Goal: Information Seeking & Learning: Learn about a topic

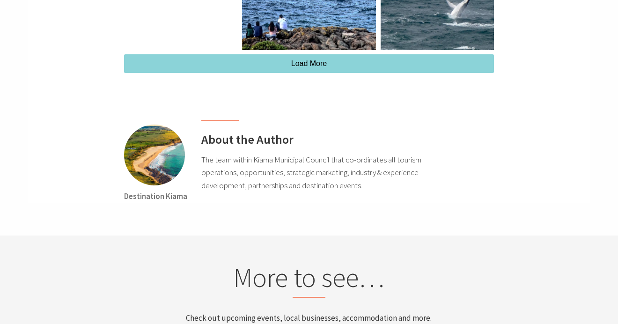
scroll to position [2305, 0]
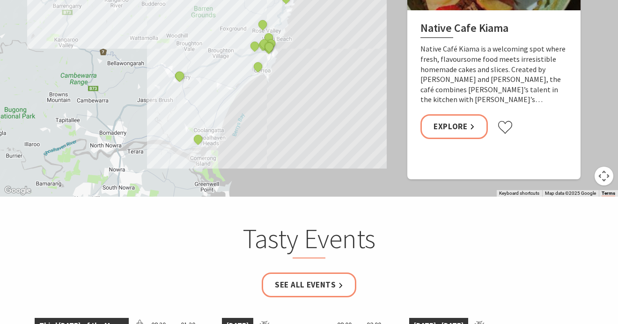
scroll to position [1028, 0]
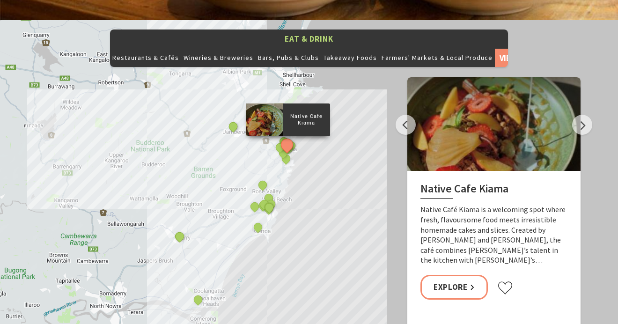
click at [299, 209] on div "Native Cafe Kiama Curries and Spirits Indian Restaurant Yves Restaurant and Bar…" at bounding box center [309, 188] width 618 height 337
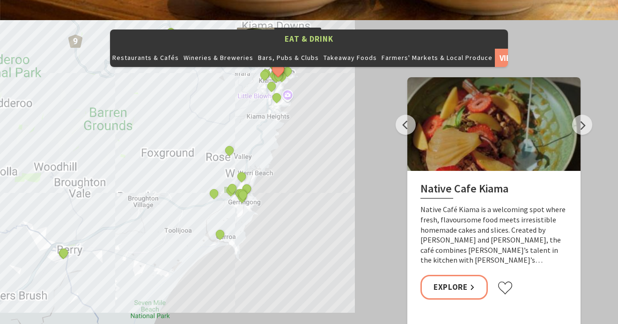
click at [272, 213] on div "Native Cafe Kiama Curries and Spirits Indian Restaurant Yves Restaurant and Bar…" at bounding box center [309, 188] width 618 height 337
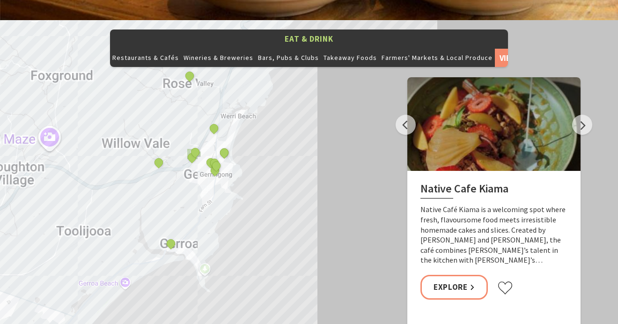
drag, startPoint x: 239, startPoint y: 222, endPoint x: 294, endPoint y: 222, distance: 54.3
click at [294, 222] on div "Native Cafe Kiama Curries and Spirits Indian Restaurant Yves Restaurant and Bar…" at bounding box center [309, 188] width 618 height 337
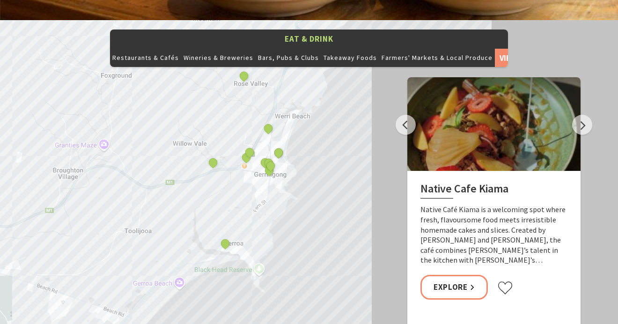
click at [312, 165] on div "Native Cafe Kiama Curries and Spirits Indian Restaurant Yves Restaurant and Bar…" at bounding box center [309, 188] width 618 height 337
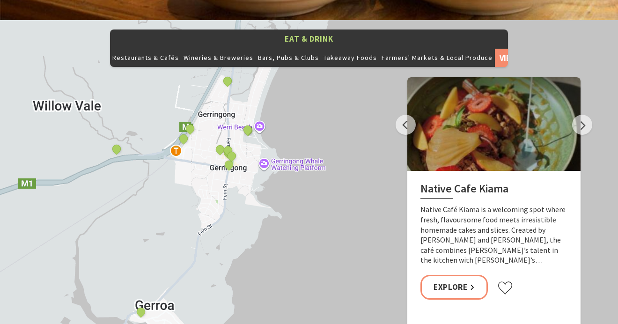
click at [303, 145] on div "Native Cafe Kiama Curries and Spirits Indian Restaurant Yves Restaurant and Bar…" at bounding box center [309, 188] width 618 height 337
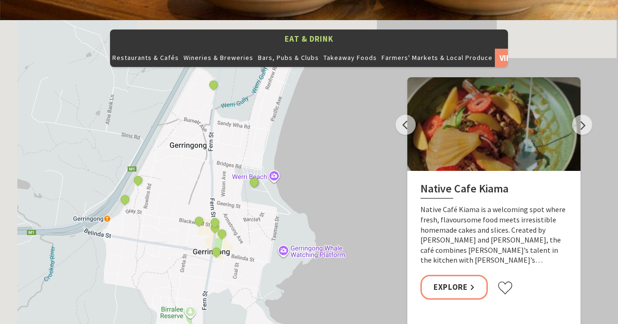
drag, startPoint x: 223, startPoint y: 95, endPoint x: 282, endPoint y: 174, distance: 99.1
click at [282, 174] on div "Native Cafe Kiama Curries and Spirits Indian Restaurant Yves Restaurant and Bar…" at bounding box center [309, 188] width 618 height 337
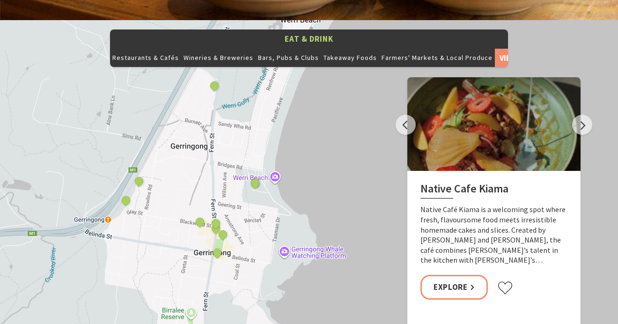
click at [269, 179] on div "Native Cafe Kiama Curries and Spirits Indian Restaurant Yves Restaurant and Bar…" at bounding box center [309, 188] width 618 height 337
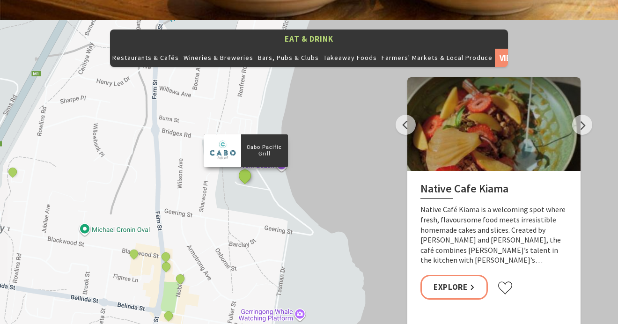
click at [246, 167] on button "See detail about Cabo Pacific Grill" at bounding box center [244, 175] width 17 height 17
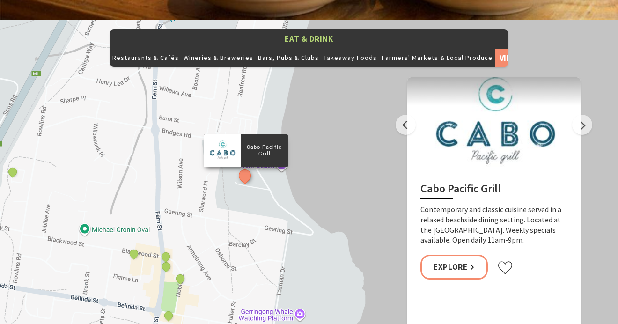
drag, startPoint x: 213, startPoint y: 204, endPoint x: 272, endPoint y: 140, distance: 87.5
click at [272, 140] on div "Native Cafe Kiama Curries and Spirits Indian Restaurant Yves Restaurant and Bar…" at bounding box center [309, 188] width 618 height 337
